Goal: Navigation & Orientation: Find specific page/section

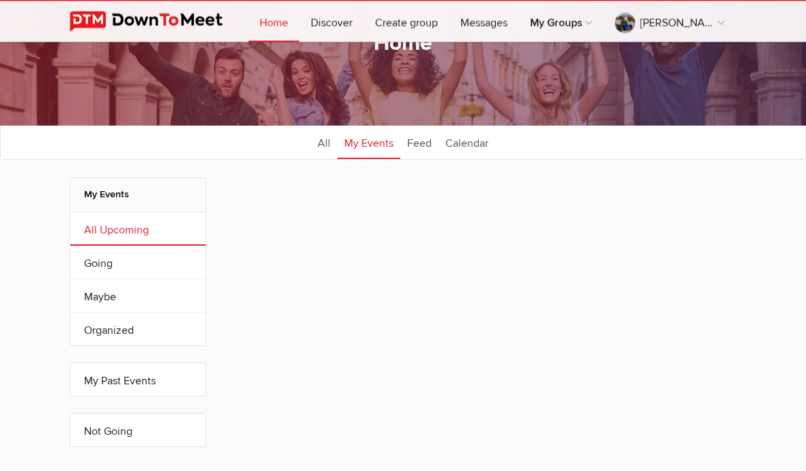
scroll to position [81, 0]
click at [318, 145] on link "All" at bounding box center [324, 142] width 27 height 34
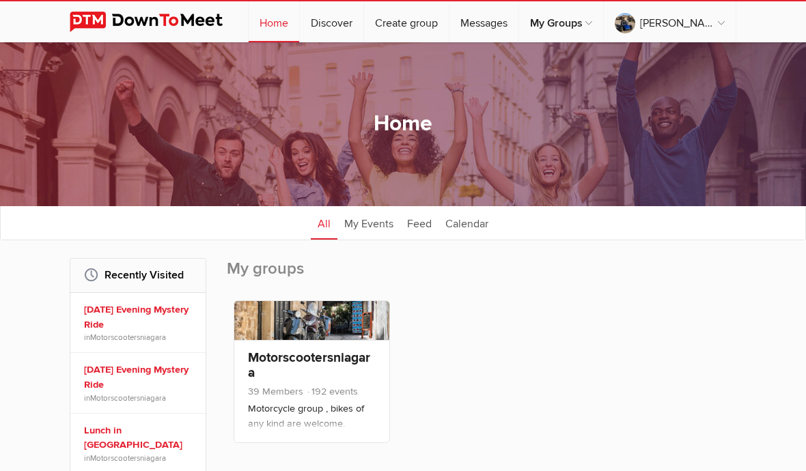
click at [104, 333] on link "Motorscootersniagara" at bounding box center [128, 338] width 76 height 10
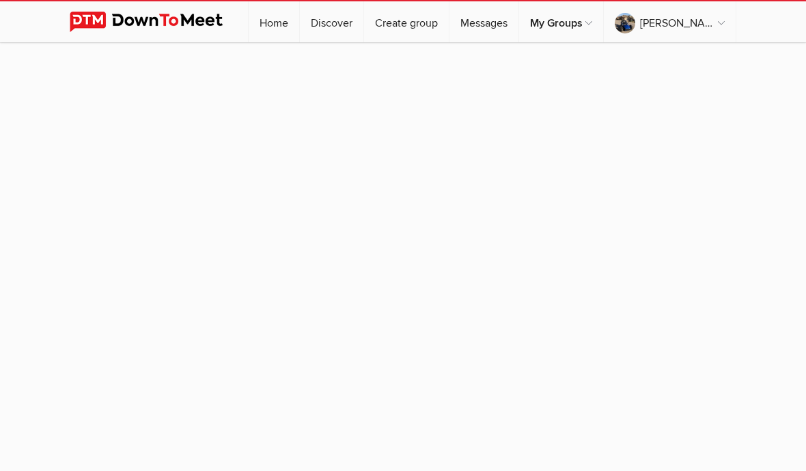
click at [8, 257] on sp-group-item at bounding box center [403, 254] width 806 height 424
click at [7, 254] on sp-group-item at bounding box center [403, 254] width 806 height 424
click at [5, 253] on sp-group-item at bounding box center [403, 254] width 806 height 424
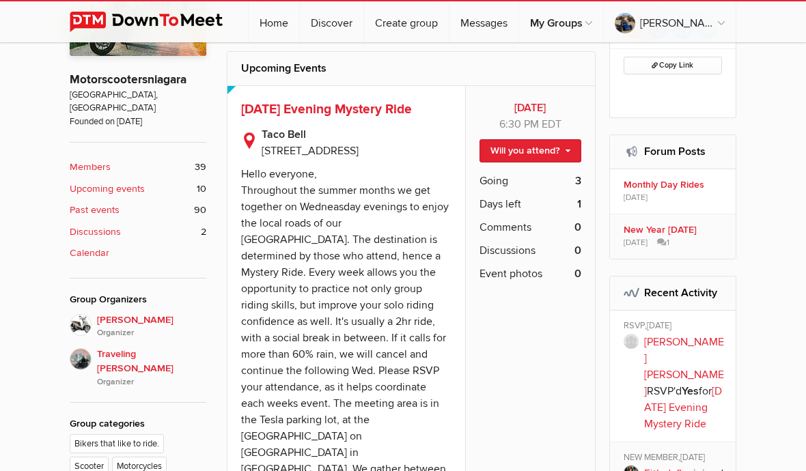
scroll to position [334, 0]
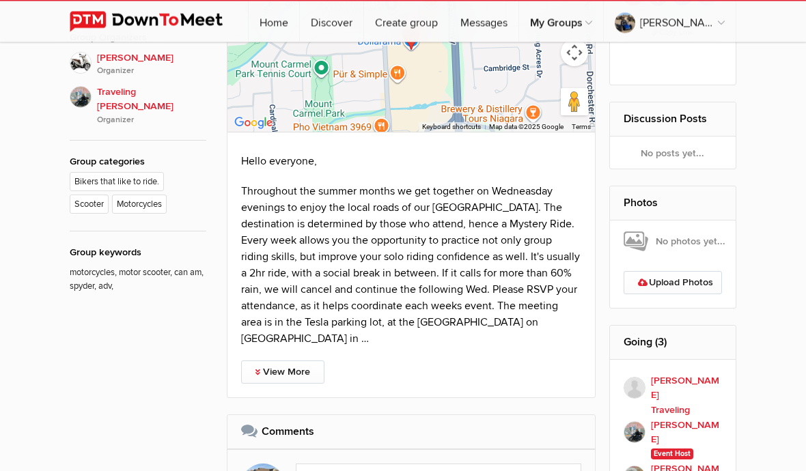
scroll to position [578, 0]
click at [272, 369] on link "View More" at bounding box center [282, 372] width 83 height 23
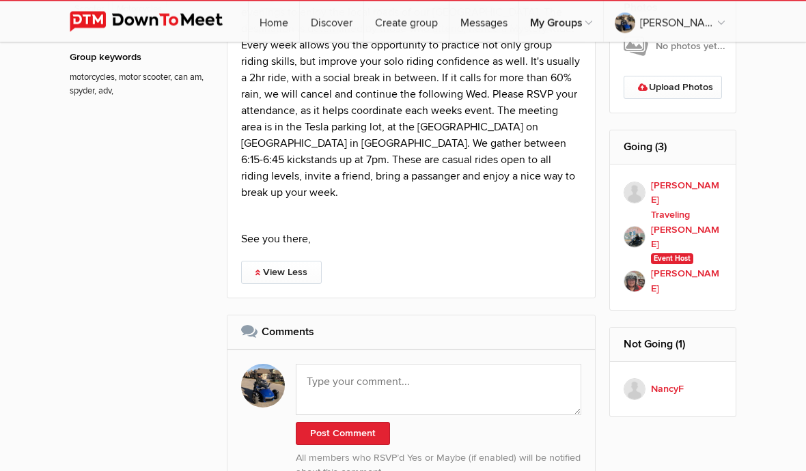
scroll to position [773, 0]
